Goal: Task Accomplishment & Management: Manage account settings

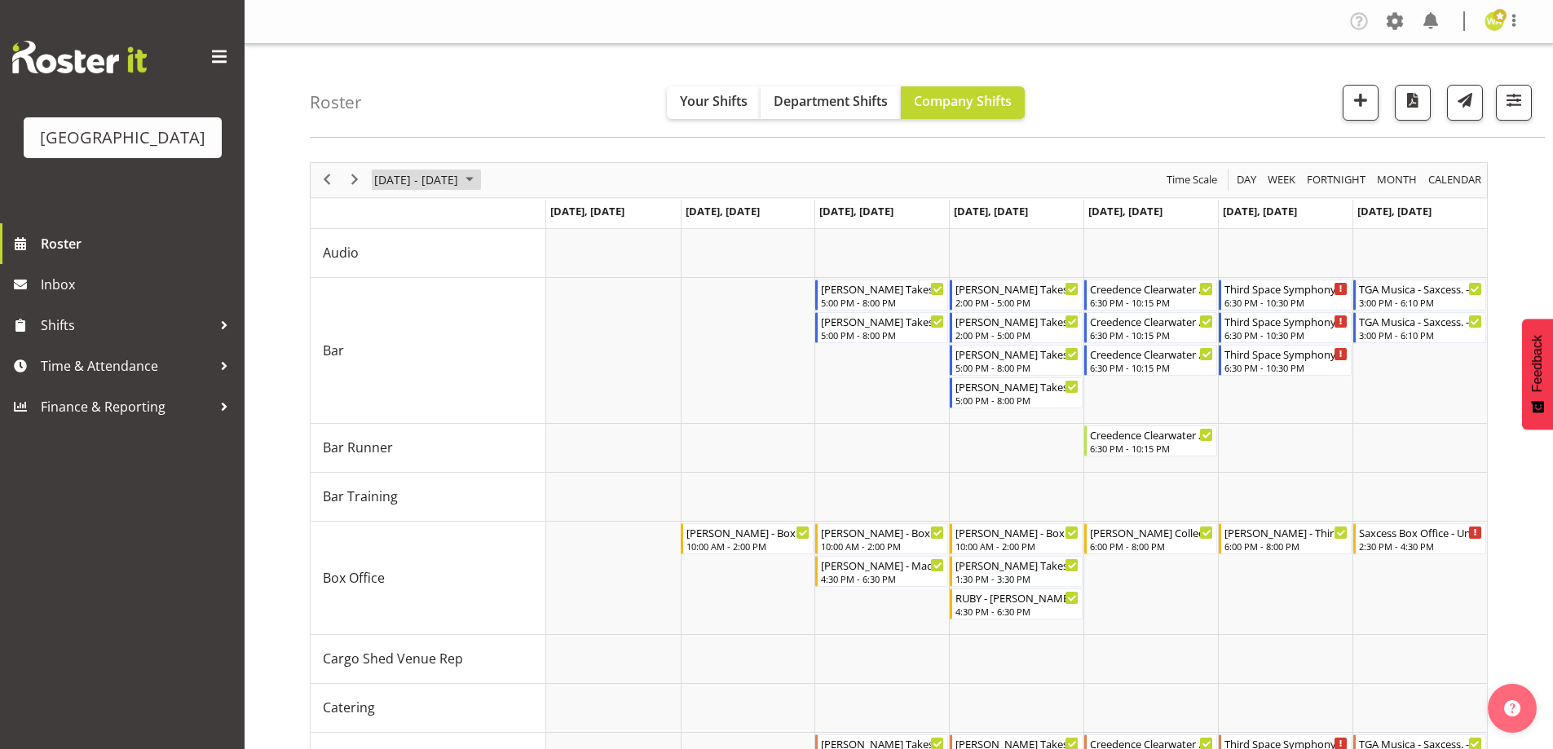
click at [442, 174] on span "[DATE] - [DATE]" at bounding box center [416, 180] width 87 height 20
click at [1261, 82] on div "Roster Your Shifts Department Shifts Company Shifts All Locations [GEOGRAPHIC_D…" at bounding box center [927, 91] width 1235 height 94
click at [1421, 541] on div "2:30 PM - 4:30 PM" at bounding box center [1421, 545] width 124 height 13
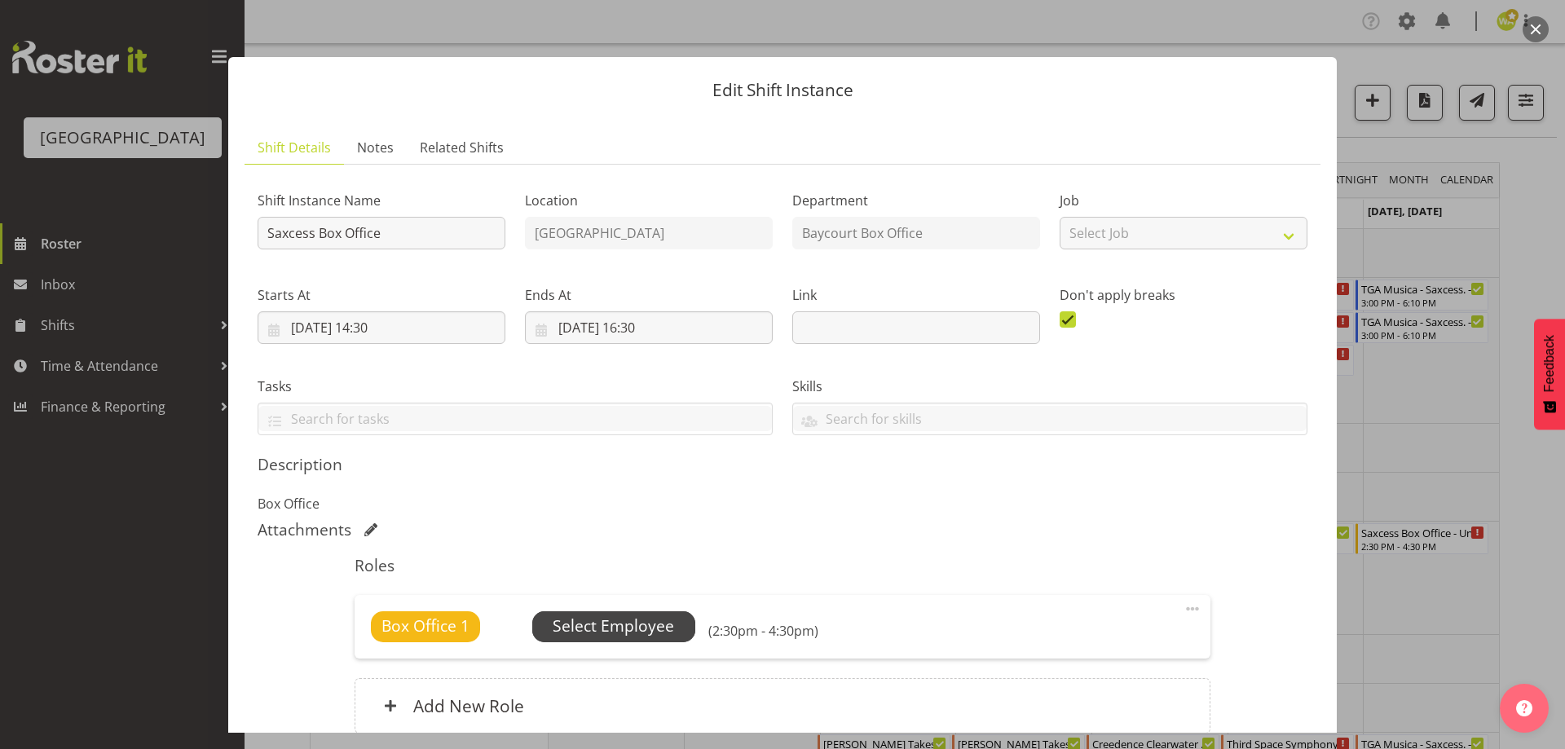
click at [603, 631] on span "Select Employee" at bounding box center [613, 627] width 121 height 24
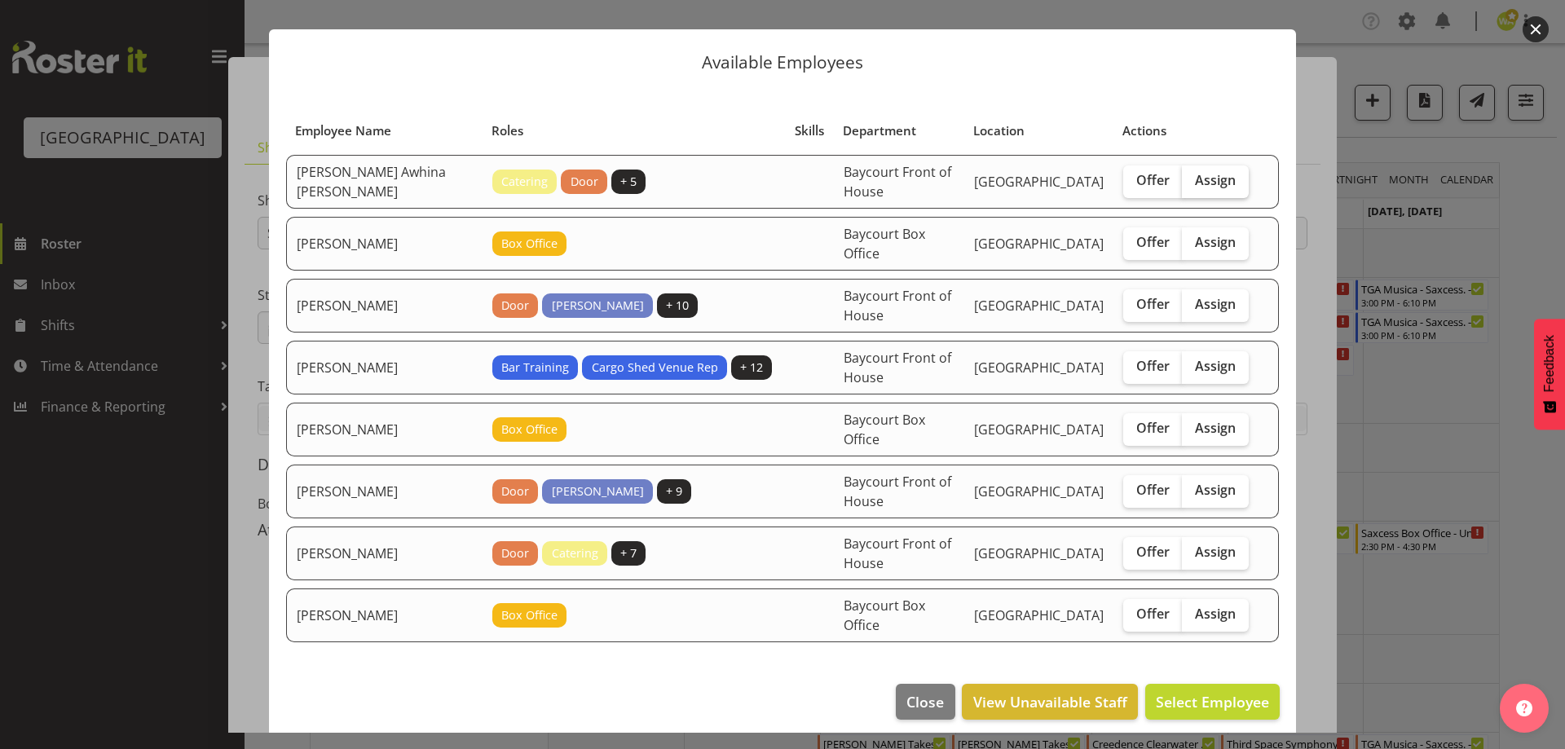
scroll to position [39, 0]
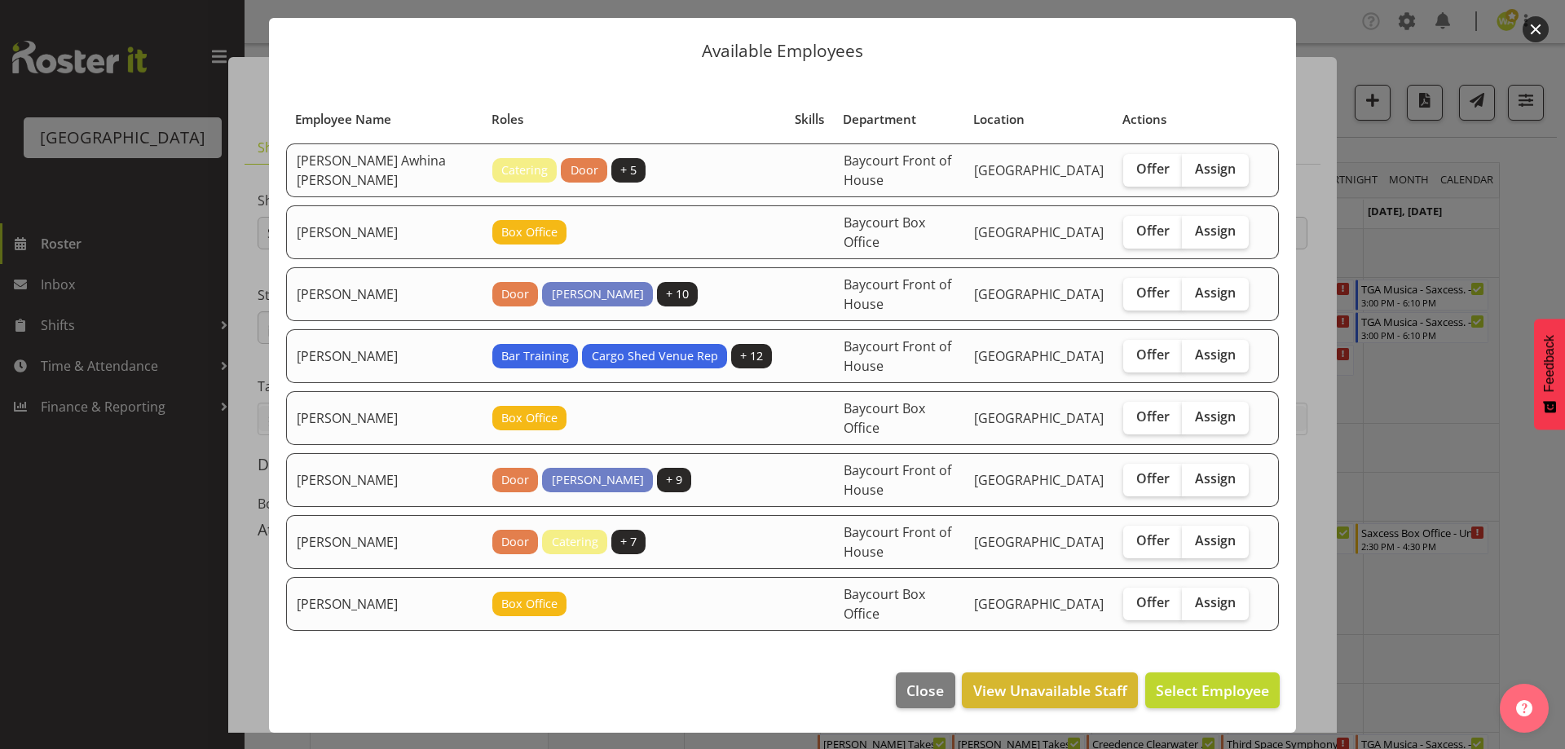
click at [1534, 35] on button "button" at bounding box center [1536, 29] width 26 height 26
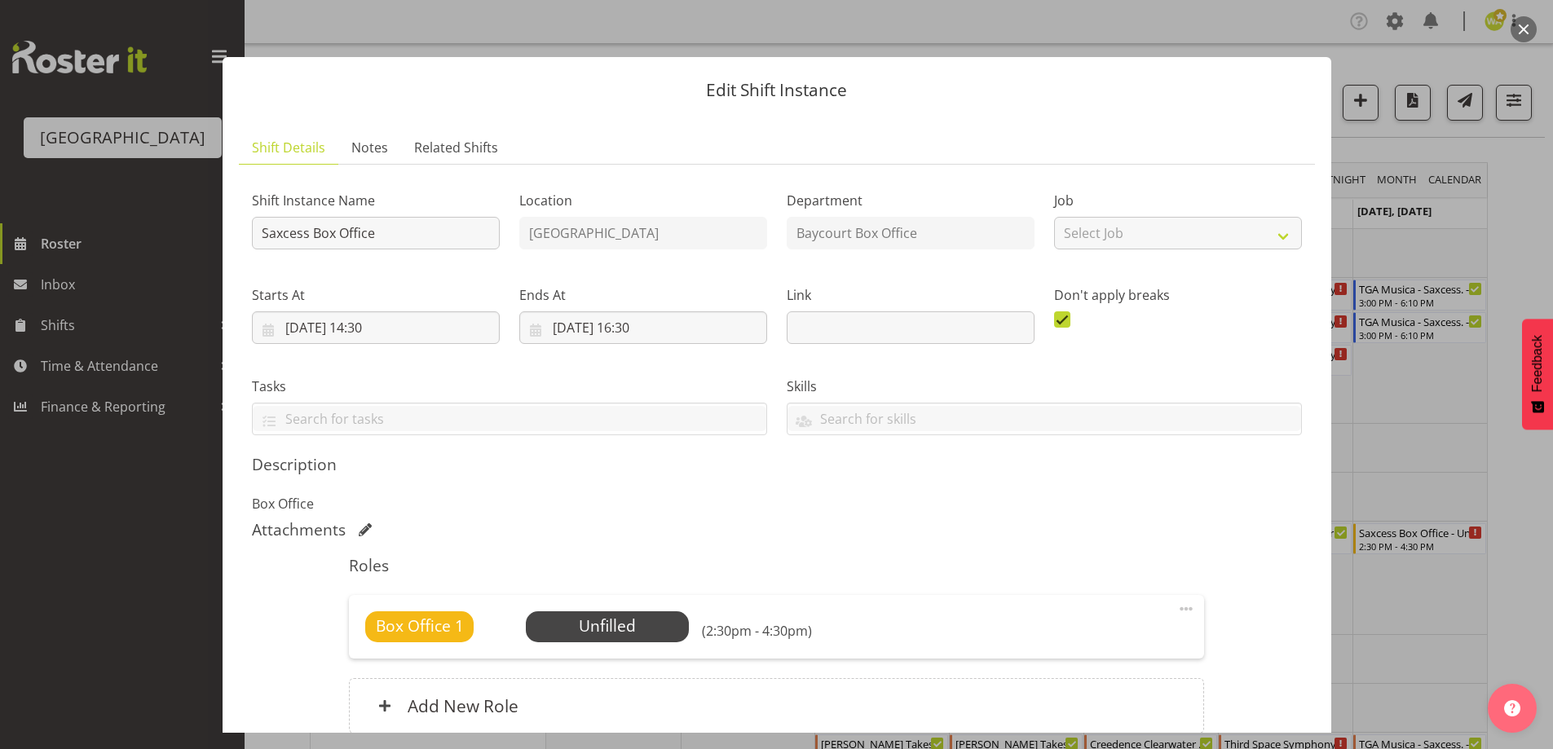
click at [1529, 22] on button "button" at bounding box center [1524, 29] width 26 height 26
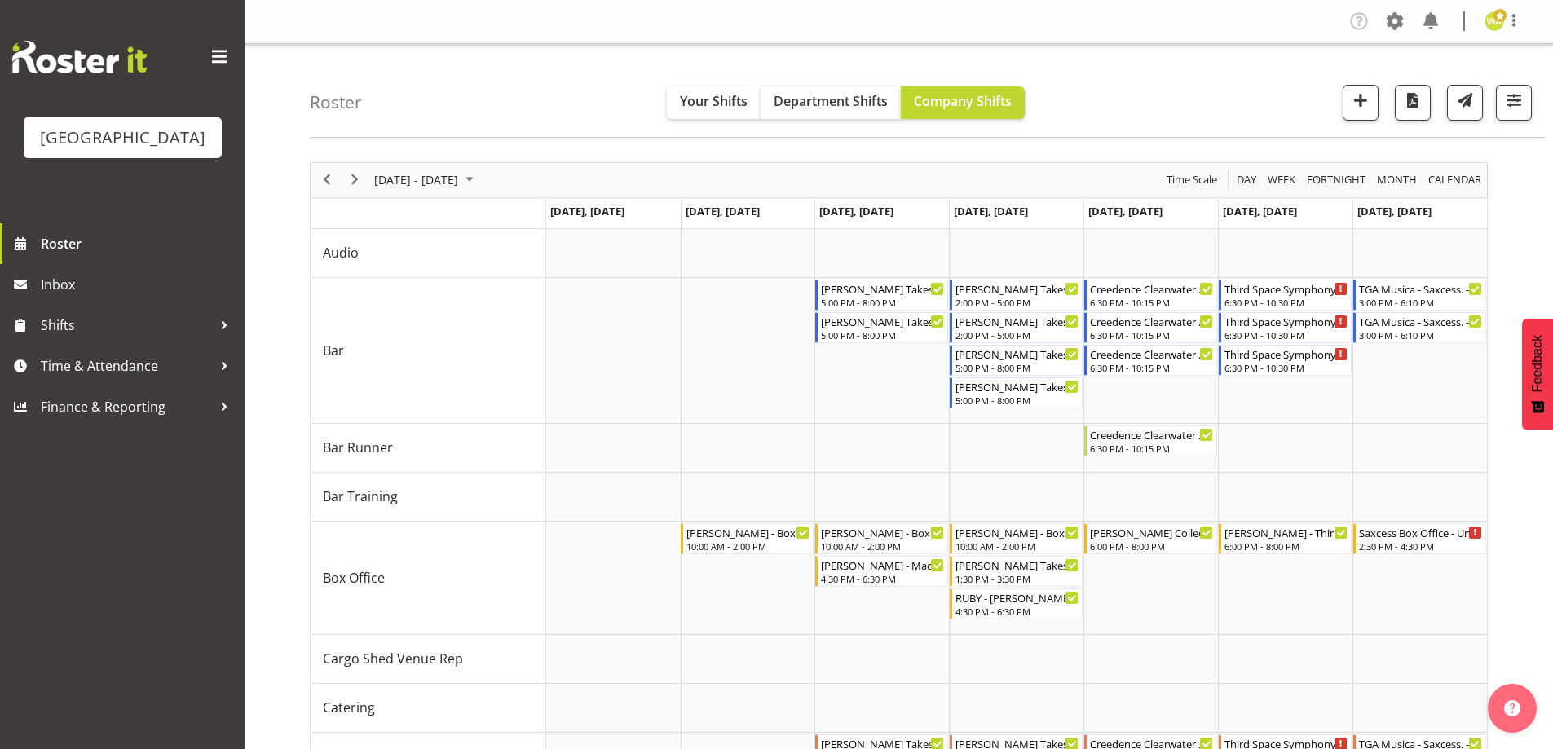
drag, startPoint x: 523, startPoint y: 72, endPoint x: 416, endPoint y: 38, distance: 111.9
click at [521, 72] on div "Roster Your Shifts Department Shifts Company Shifts All Locations [GEOGRAPHIC_D…" at bounding box center [927, 91] width 1235 height 94
click at [1418, 541] on div "2:30 PM - 4:30 PM" at bounding box center [1421, 545] width 124 height 13
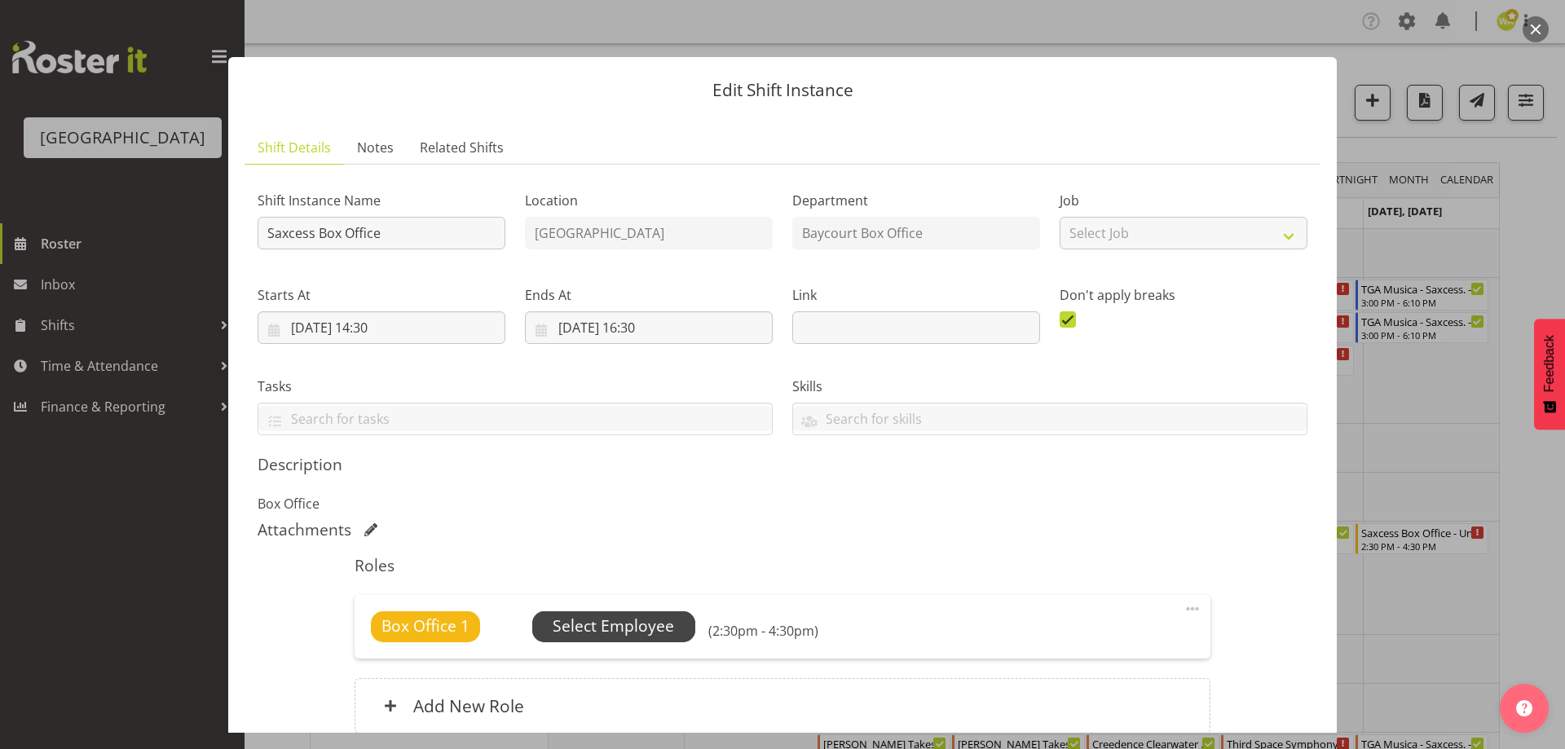
click at [647, 624] on span "Select Employee" at bounding box center [613, 627] width 121 height 24
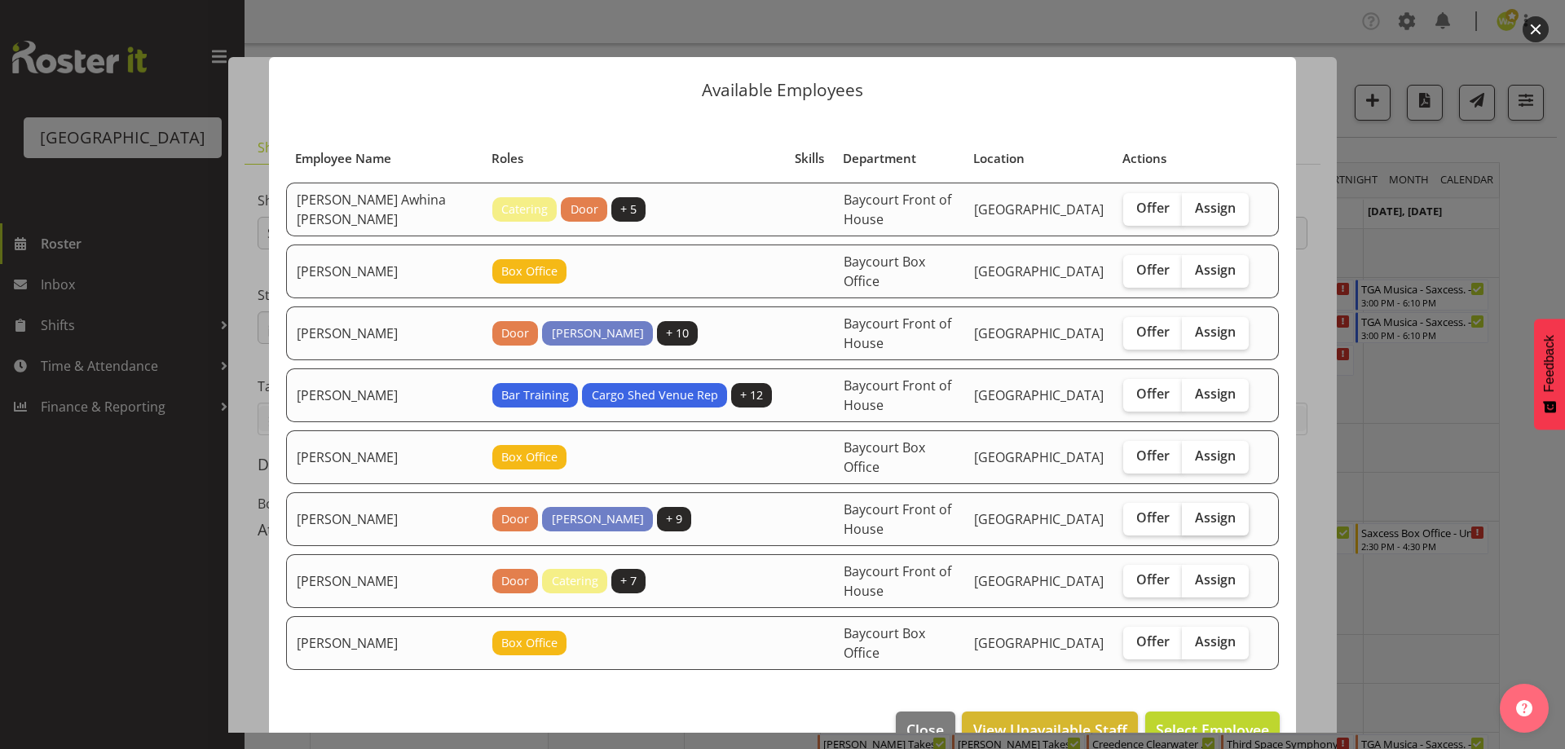
click at [1210, 522] on span "Assign" at bounding box center [1215, 518] width 41 height 16
click at [1193, 522] on input "Assign" at bounding box center [1187, 518] width 11 height 11
checkbox input "true"
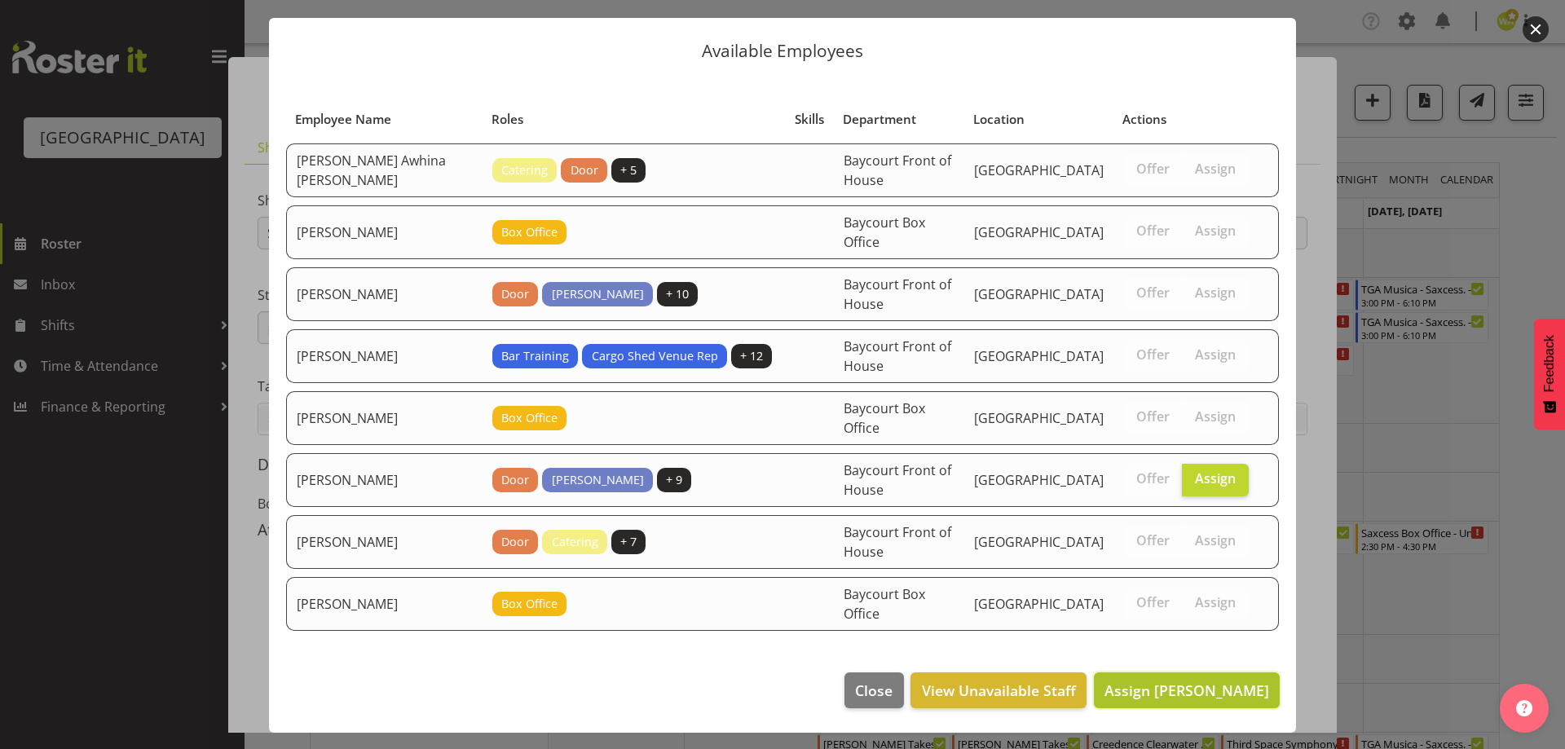
click at [1210, 699] on span "Assign [PERSON_NAME]" at bounding box center [1187, 691] width 165 height 20
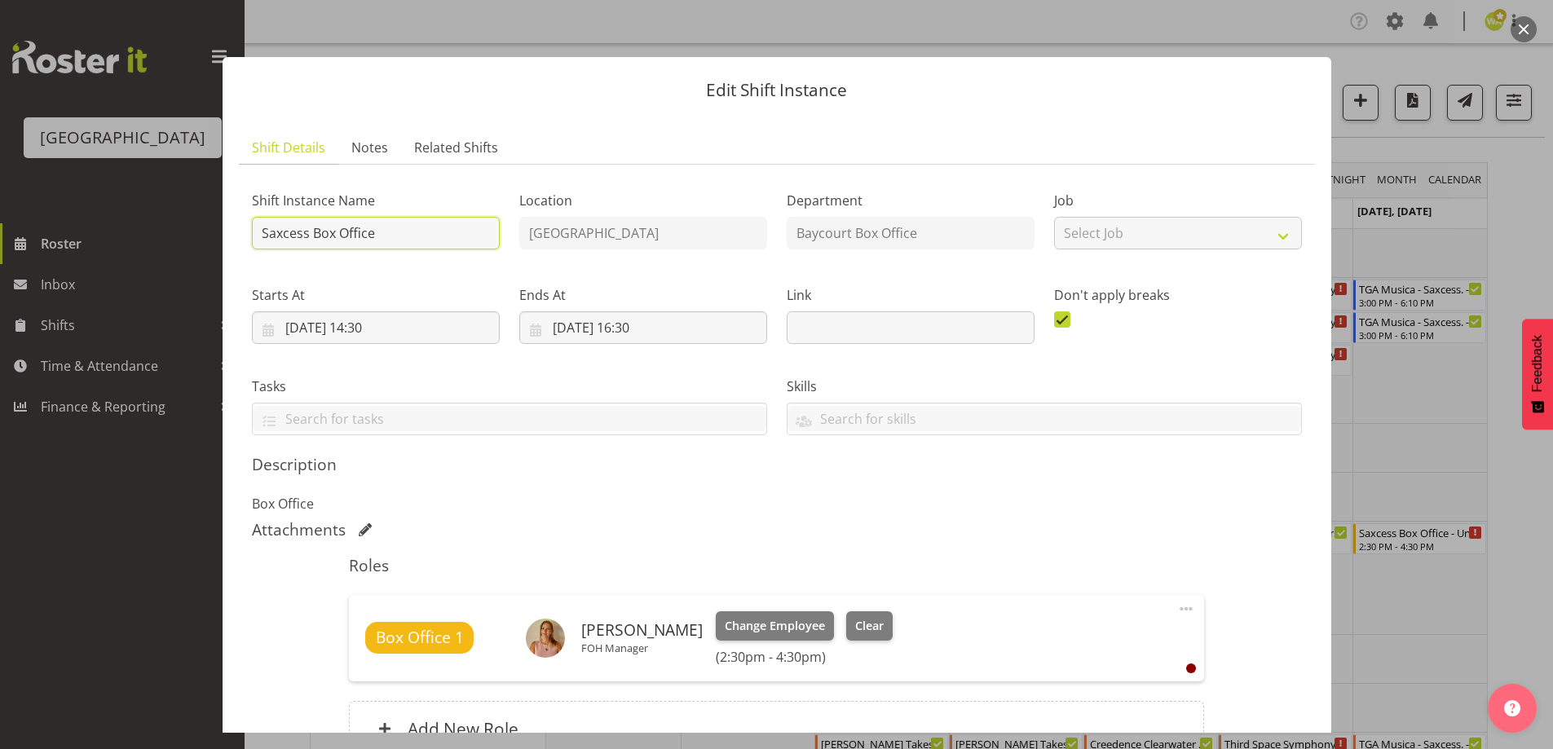
click at [264, 229] on input "Saxcess Box Office" at bounding box center [376, 233] width 248 height 33
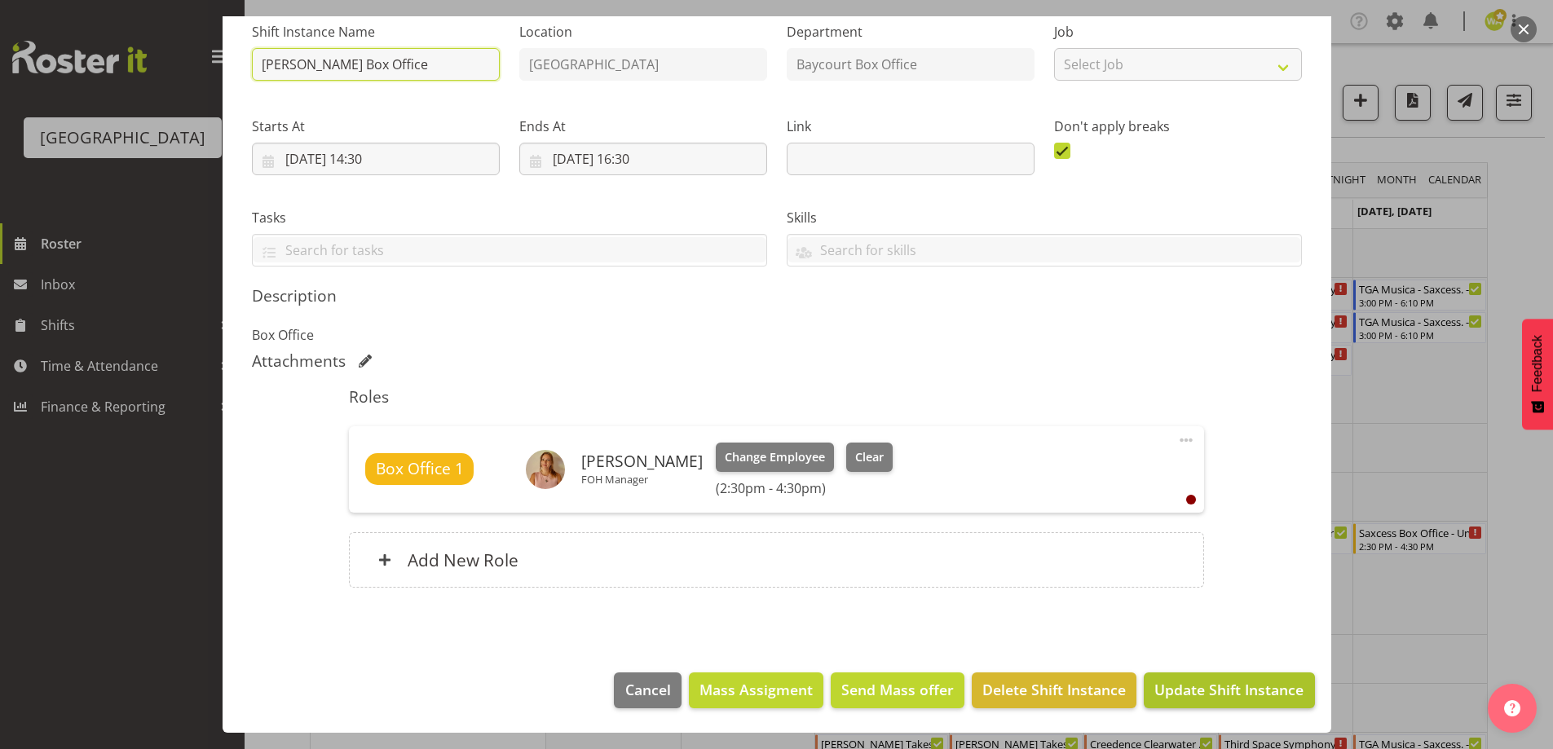
type input "[PERSON_NAME] Box Office"
click at [1226, 680] on span "Update Shift Instance" at bounding box center [1229, 689] width 149 height 21
